Goal: Information Seeking & Learning: Check status

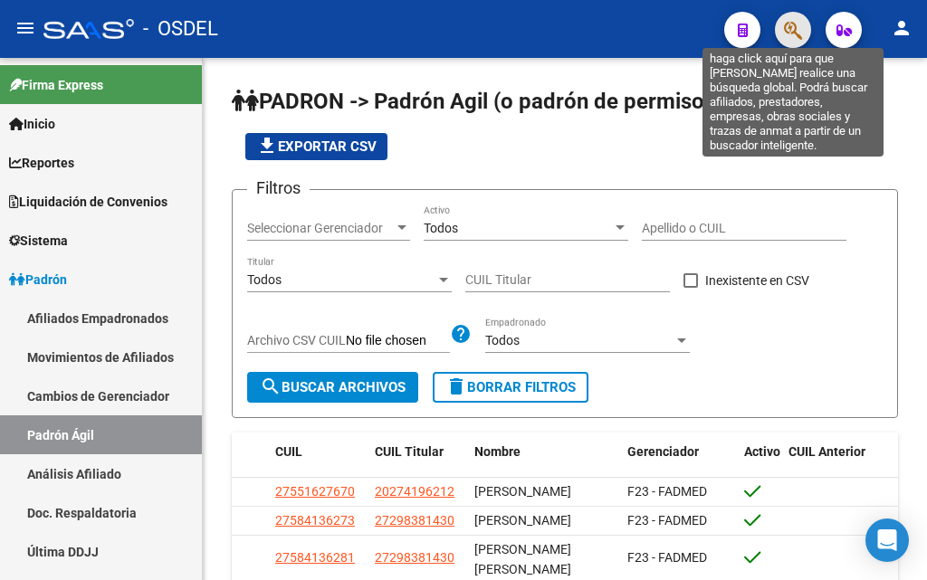
click at [794, 36] on icon "button" at bounding box center [793, 30] width 18 height 21
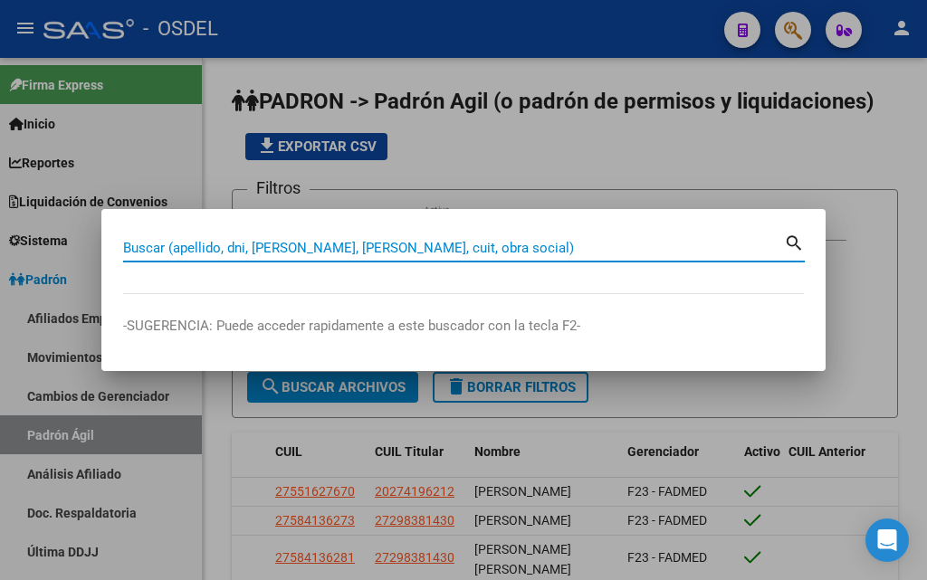
click at [558, 247] on input "Buscar (apellido, dni, [PERSON_NAME], [PERSON_NAME], cuit, obra social)" at bounding box center [453, 248] width 661 height 16
paste input "20 - 33068956 - 1"
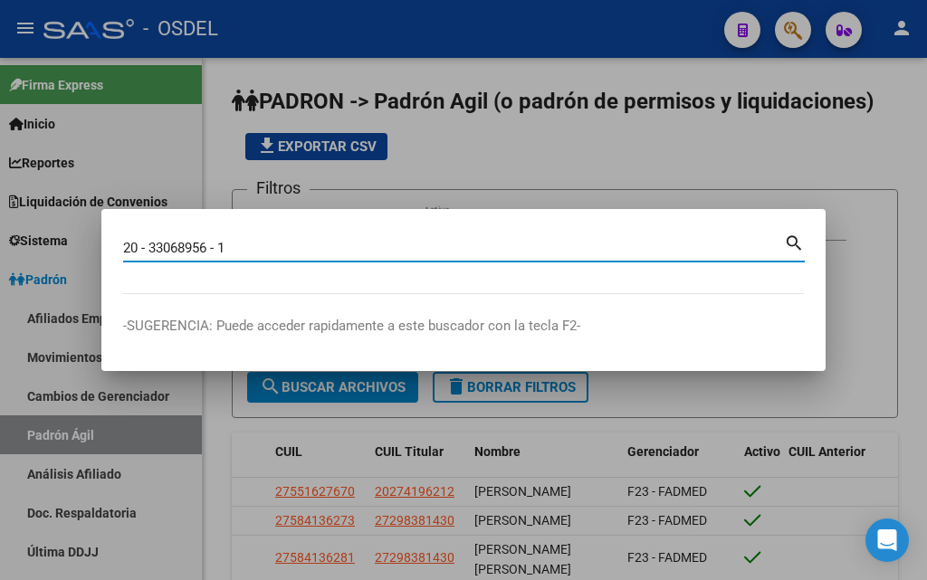
click at [138, 248] on input "20 - 33068956 - 1" at bounding box center [453, 248] width 661 height 16
click at [147, 245] on input "20- 33068956 - 1" at bounding box center [453, 248] width 661 height 16
click at [143, 244] on input "20- 33068956 - 1" at bounding box center [453, 248] width 661 height 16
click at [205, 250] on input "20-33068956 - 1" at bounding box center [453, 248] width 661 height 16
click at [208, 245] on input "20-33068956- 1" at bounding box center [453, 248] width 661 height 16
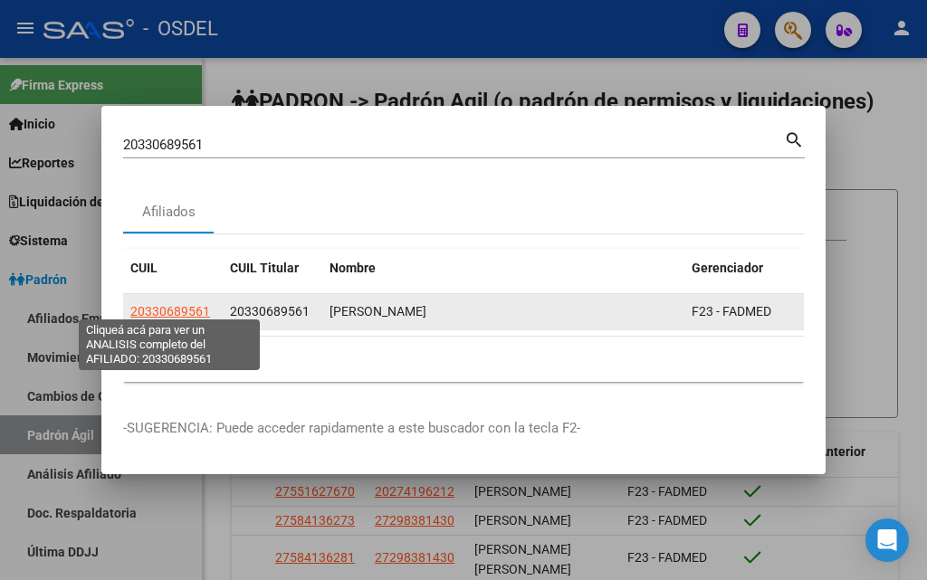
click at [192, 310] on span "20330689561" at bounding box center [170, 311] width 80 height 14
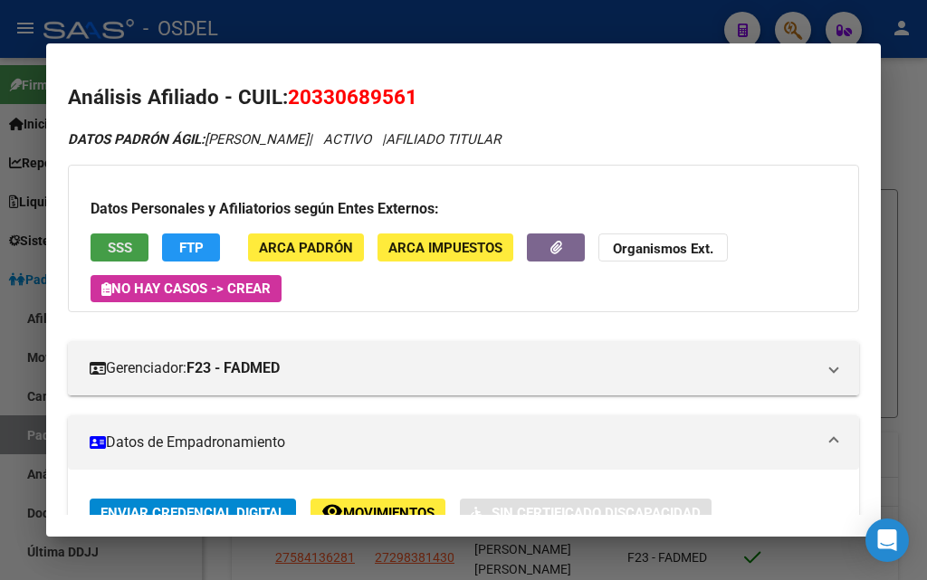
click at [127, 247] on span "SSS" at bounding box center [120, 248] width 24 height 16
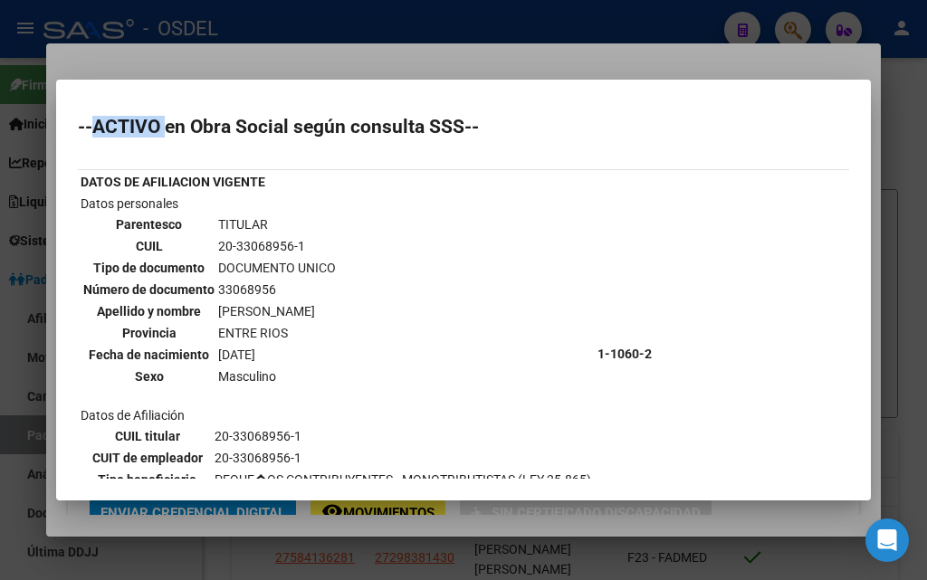
drag, startPoint x: 99, startPoint y: 131, endPoint x: 167, endPoint y: 129, distance: 67.9
click at [167, 129] on h2 "--ACTIVO en Obra Social según consulta SSS--" at bounding box center [463, 127] width 771 height 18
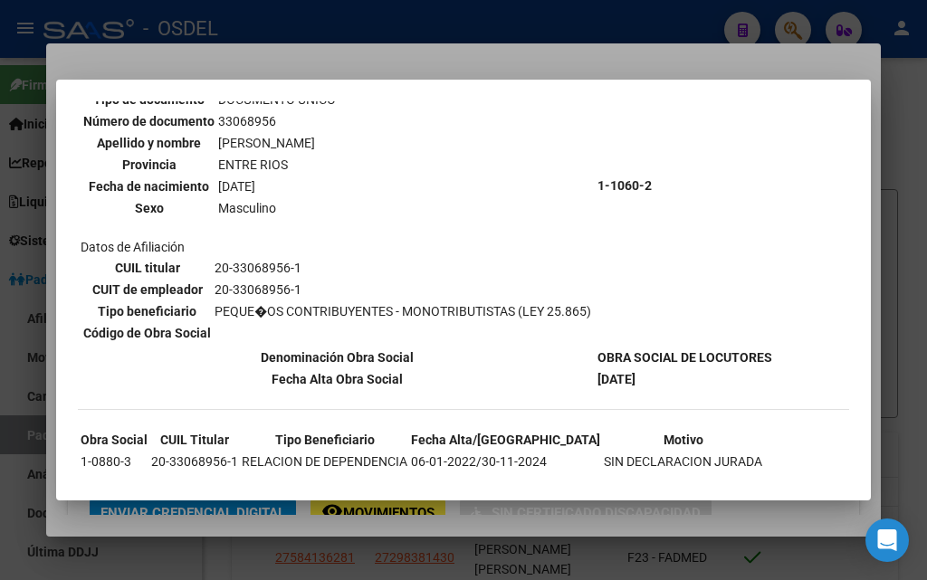
scroll to position [352, 0]
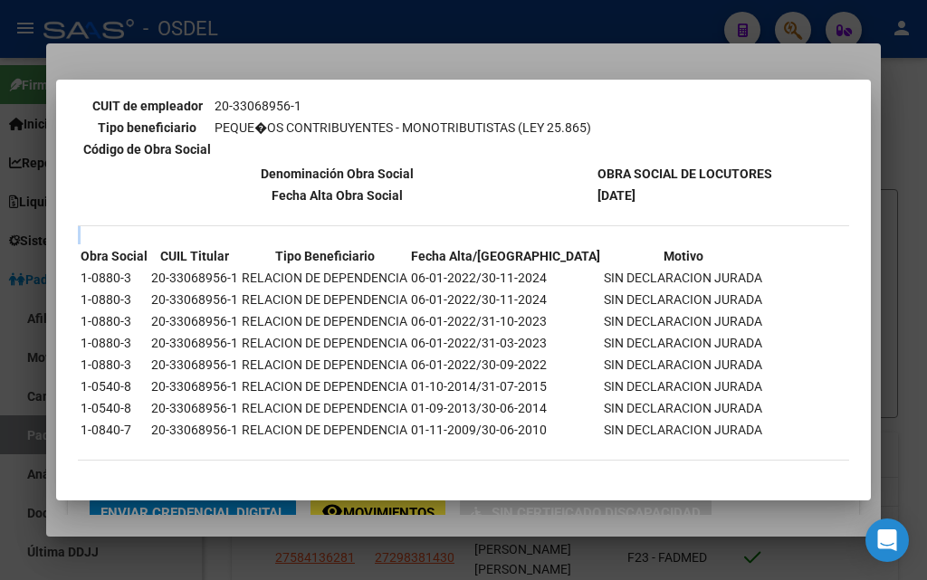
drag, startPoint x: 74, startPoint y: 280, endPoint x: 718, endPoint y: 267, distance: 643.7
click at [718, 267] on mat-dialog-content "--ACTIVO en Obra Social según consulta SSS-- DATOS DE AFILIACION VIGENTE Datos …" at bounding box center [463, 289] width 815 height 377
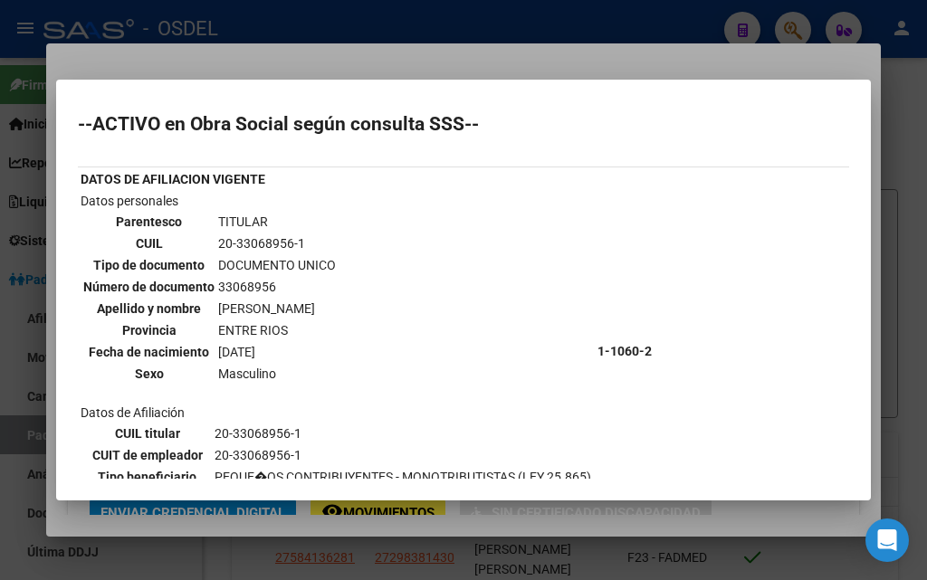
scroll to position [0, 0]
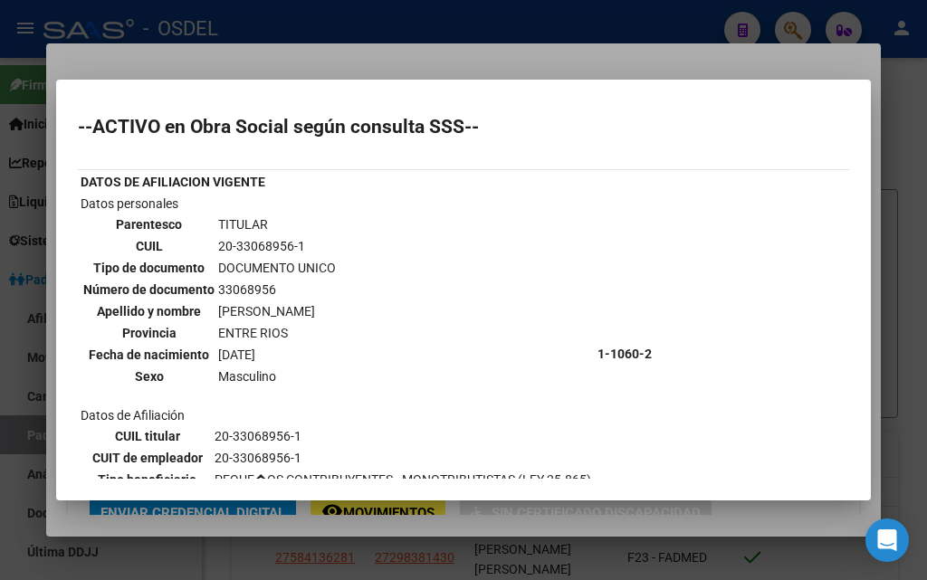
click at [823, 70] on div at bounding box center [463, 290] width 927 height 580
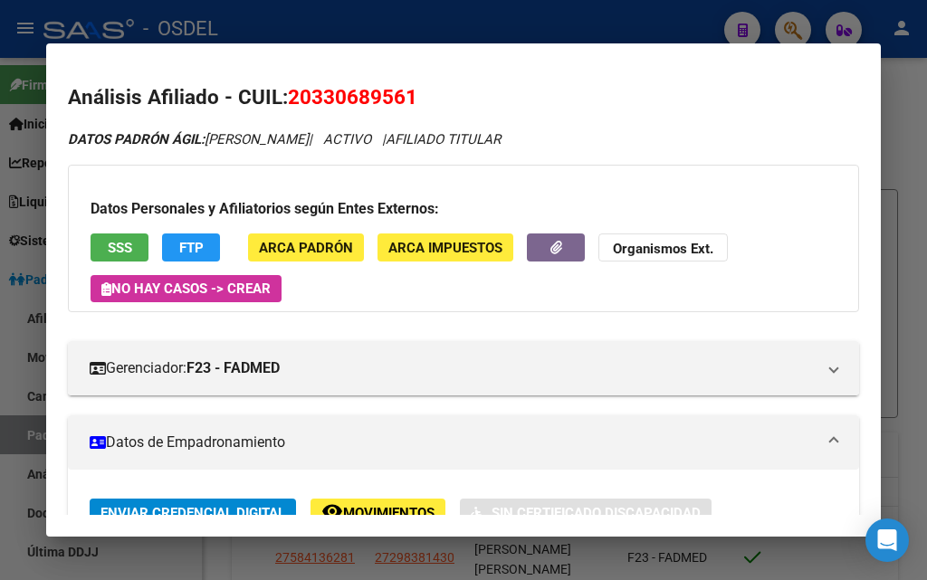
click at [480, 22] on div at bounding box center [463, 290] width 927 height 580
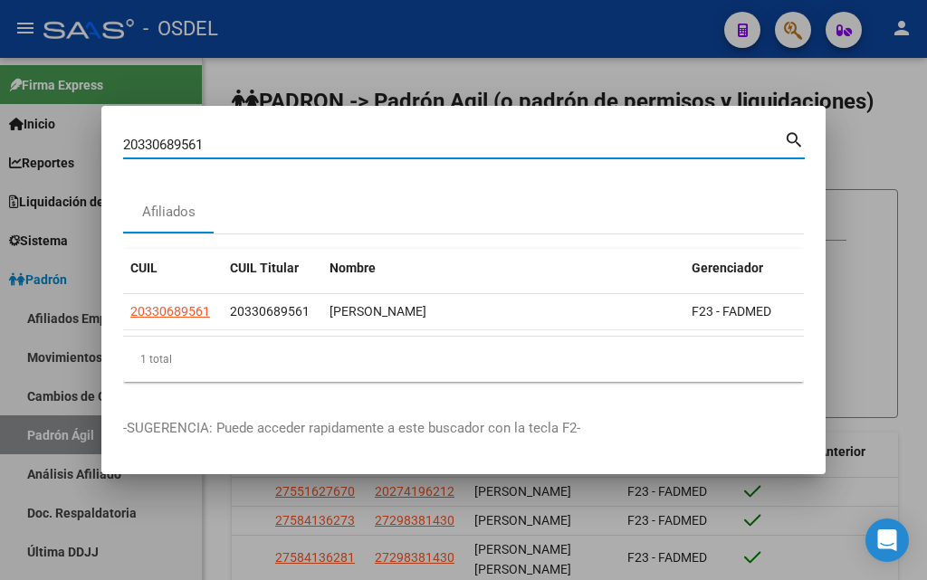
drag, startPoint x: 358, startPoint y: 135, endPoint x: 165, endPoint y: 153, distance: 193.7
click at [5, 140] on div "20330689561 Buscar (apellido, dni, cuil, nro traspaso, cuit, obra social) searc…" at bounding box center [463, 290] width 927 height 580
paste input "- 20840261 - 8"
click at [139, 138] on input "20 - 20840261 - 8" at bounding box center [453, 145] width 661 height 16
click at [198, 141] on input "2020840261 - 8" at bounding box center [453, 145] width 661 height 16
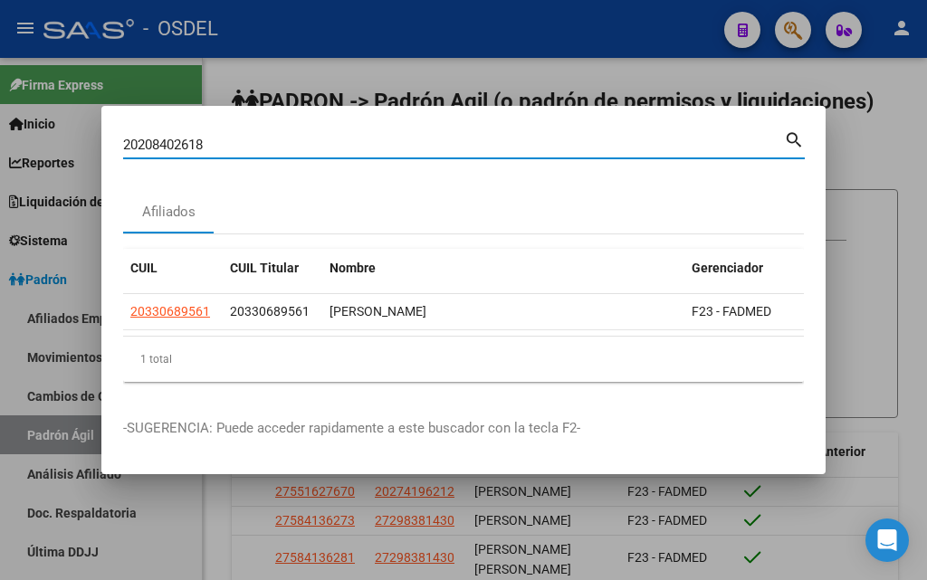
type input "20208402618"
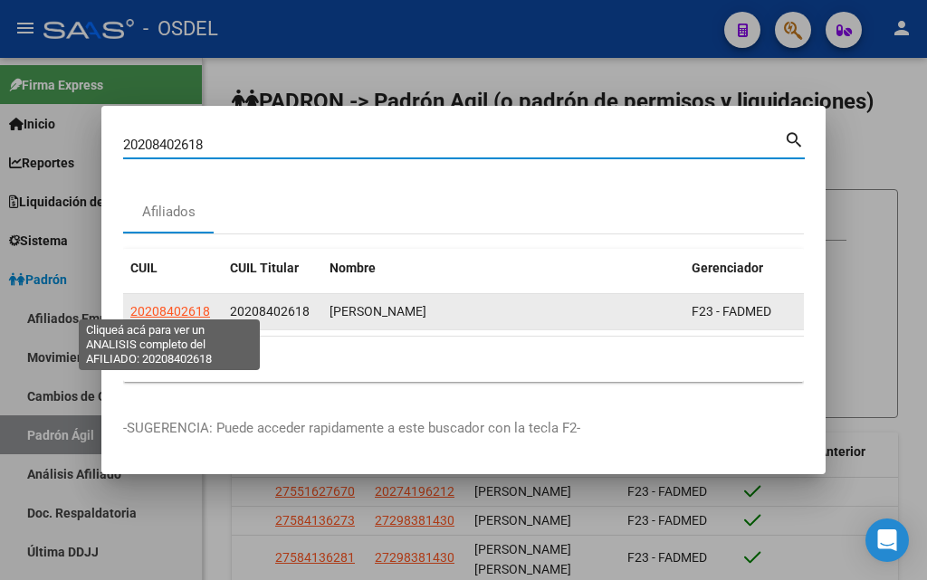
click at [186, 308] on span "20208402618" at bounding box center [170, 311] width 80 height 14
type textarea "20208402618"
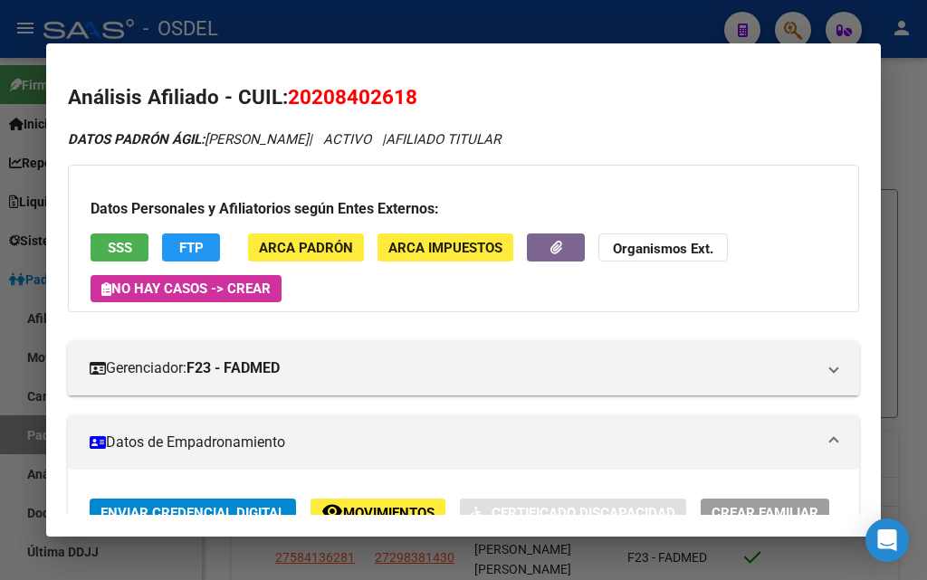
click at [128, 251] on span "SSS" at bounding box center [120, 248] width 24 height 16
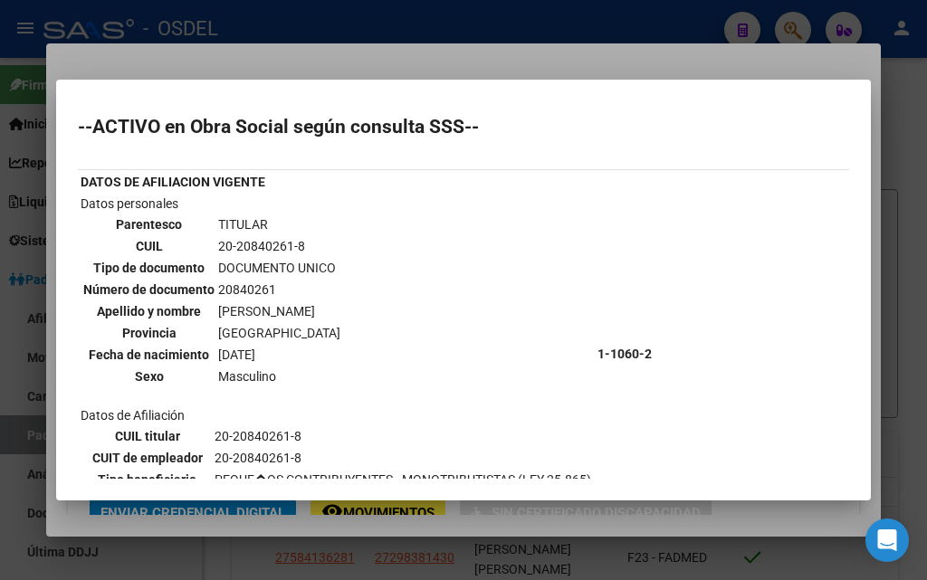
click at [415, 60] on div at bounding box center [463, 290] width 927 height 580
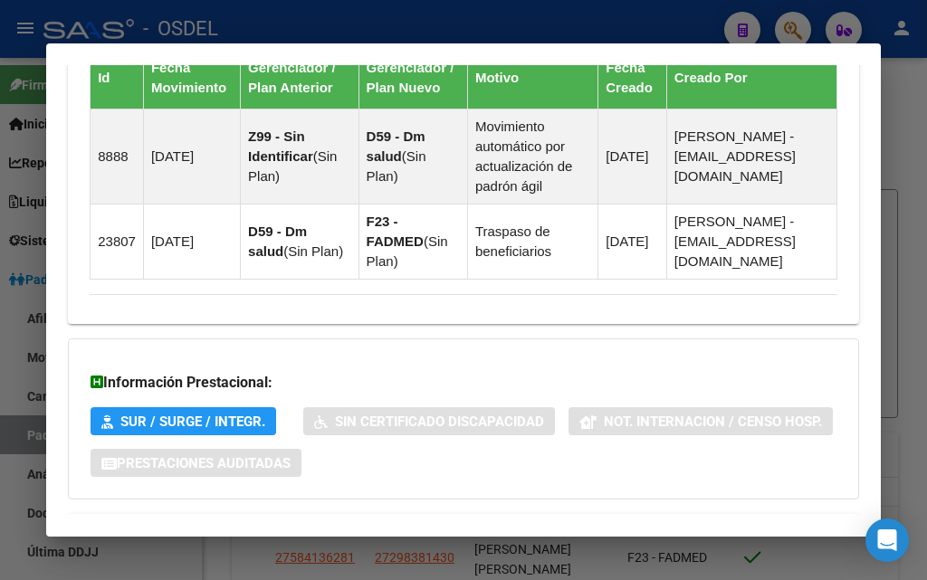
scroll to position [1441, 0]
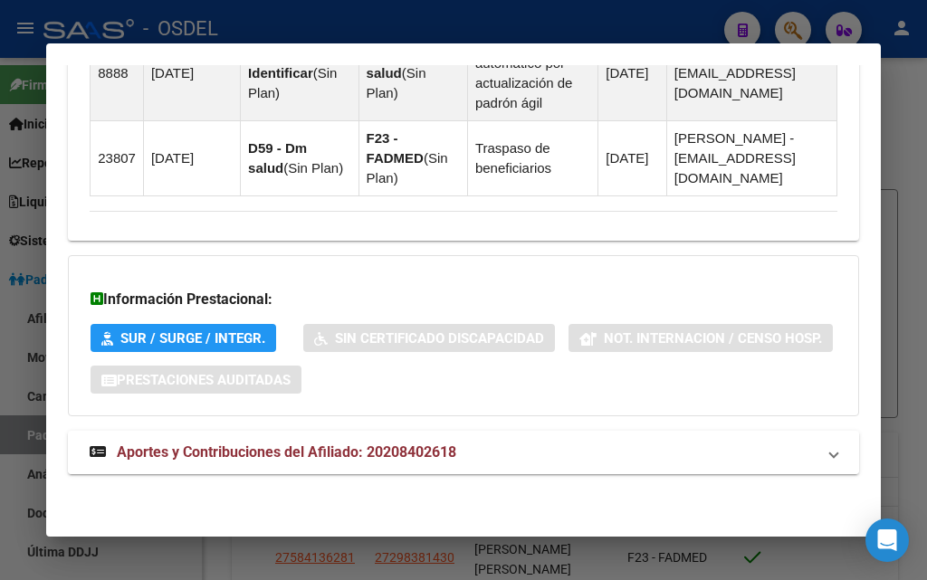
click at [373, 454] on span "Aportes y Contribuciones del Afiliado: 20208402618" at bounding box center [286, 452] width 339 height 17
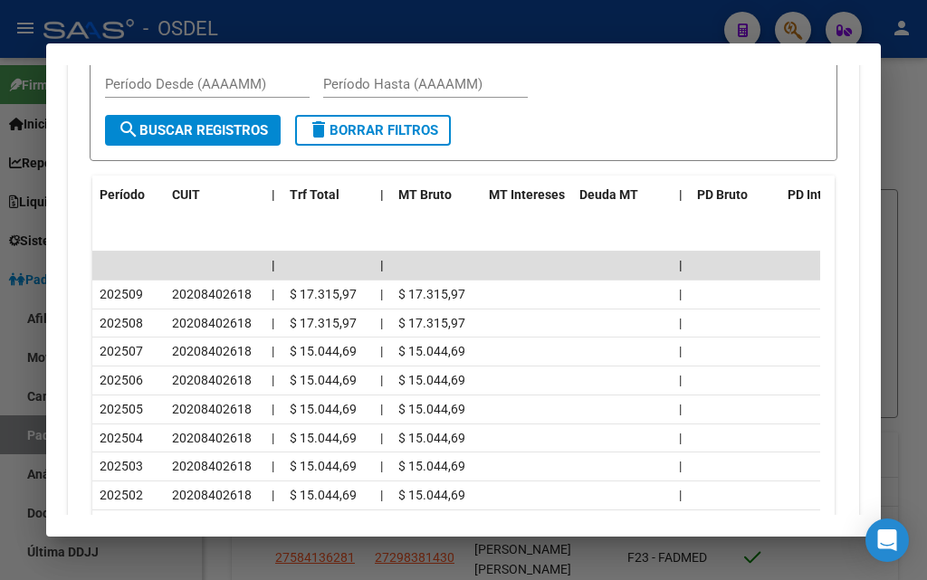
scroll to position [2084, 0]
